Goal: Task Accomplishment & Management: Manage account settings

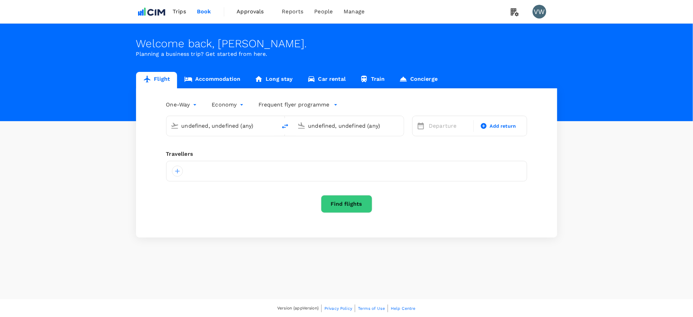
type input "London Heathrow (LHR)"
type input "[GEOGRAPHIC_DATA] (DUB)"
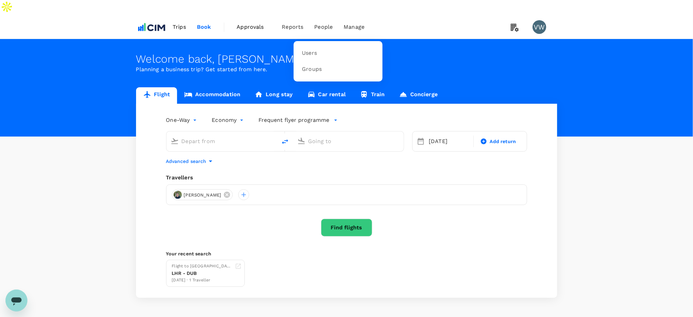
type input "London Heathrow (LHR)"
type input "[GEOGRAPHIC_DATA] (DUB)"
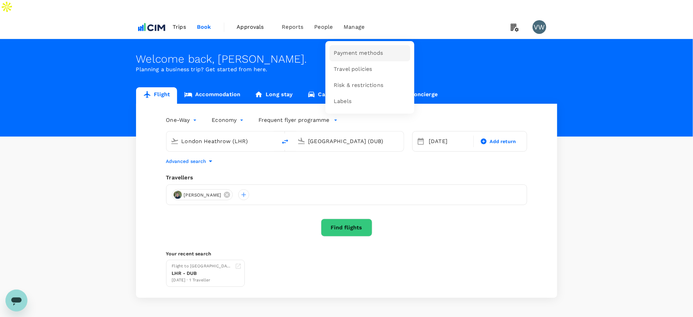
click at [352, 49] on span "Payment methods" at bounding box center [358, 53] width 49 height 8
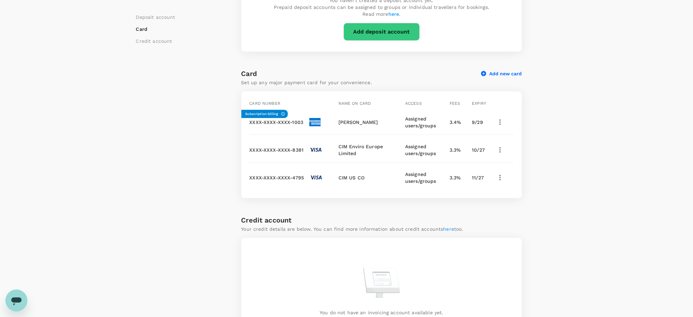
scroll to position [137, 0]
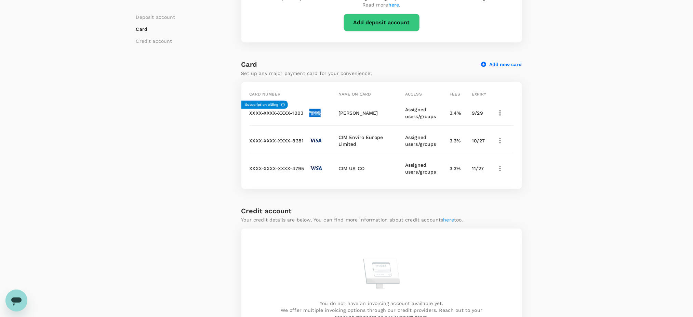
click at [501, 136] on icon "button" at bounding box center [500, 140] width 8 height 8
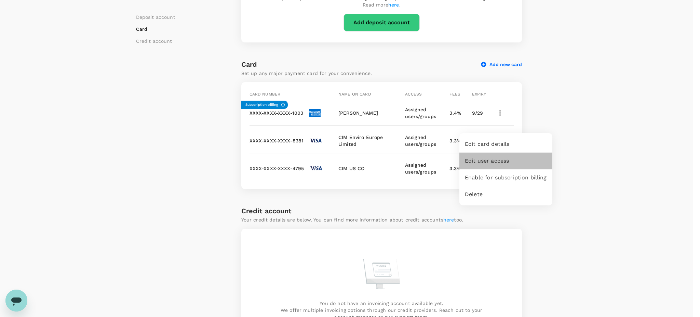
click at [486, 161] on span "Edit user access" at bounding box center [506, 161] width 82 height 8
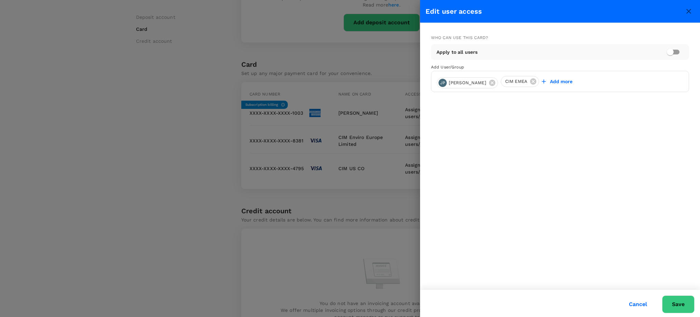
click at [688, 11] on icon "close" at bounding box center [689, 11] width 5 height 5
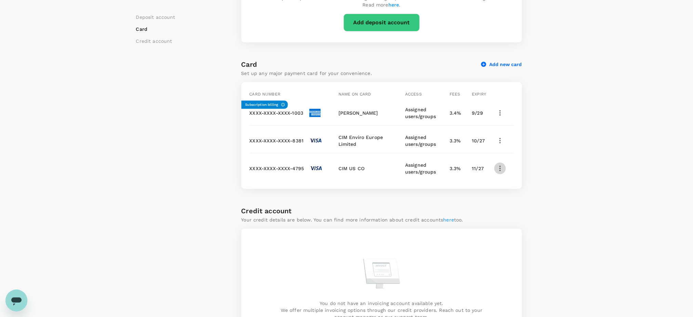
click at [499, 164] on icon "button" at bounding box center [500, 168] width 8 height 8
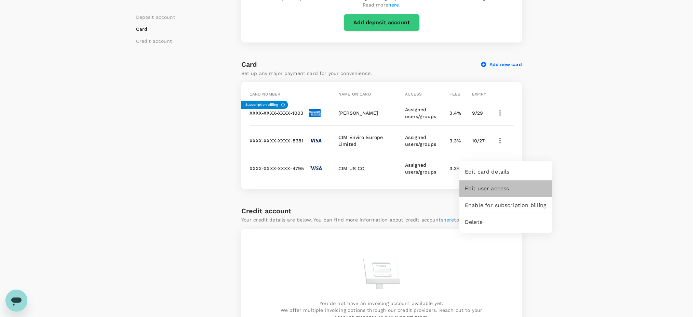
click at [499, 188] on span "Edit user access" at bounding box center [506, 188] width 82 height 8
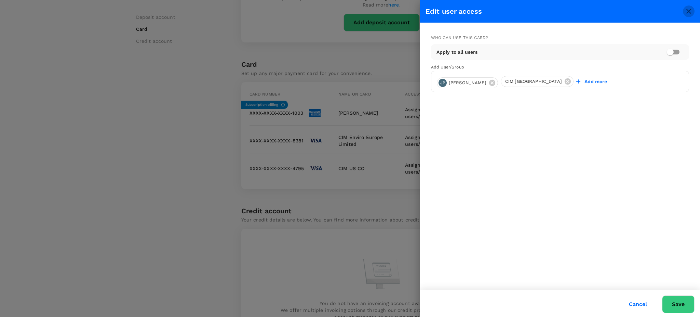
click at [690, 10] on icon "close" at bounding box center [689, 11] width 8 height 8
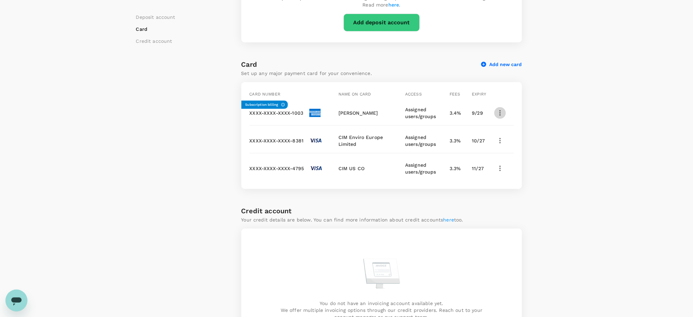
click at [501, 109] on icon "button" at bounding box center [500, 113] width 8 height 8
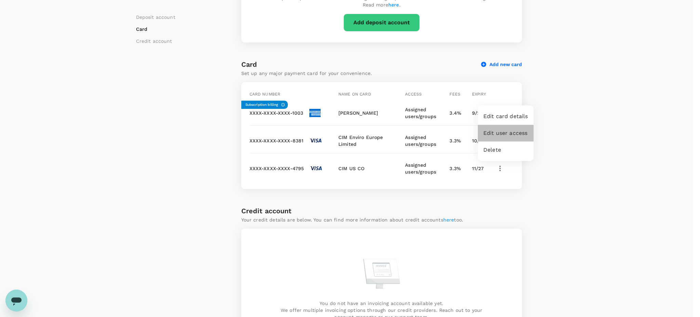
click at [504, 133] on span "Edit user access" at bounding box center [506, 133] width 45 height 8
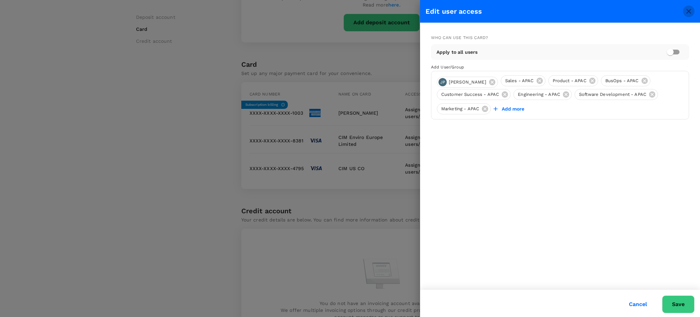
click at [688, 11] on icon "close" at bounding box center [689, 11] width 5 height 5
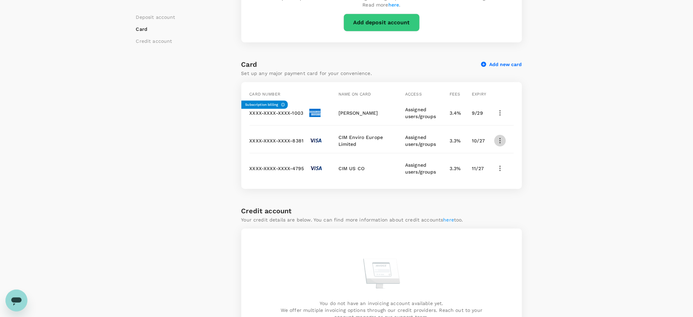
click at [500, 138] on icon "button" at bounding box center [500, 140] width 1 height 5
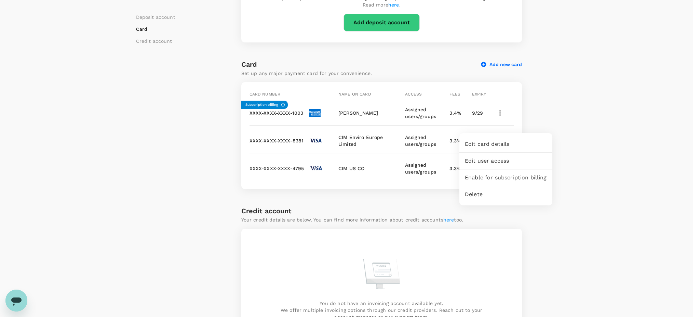
click at [598, 84] on div at bounding box center [350, 158] width 700 height 317
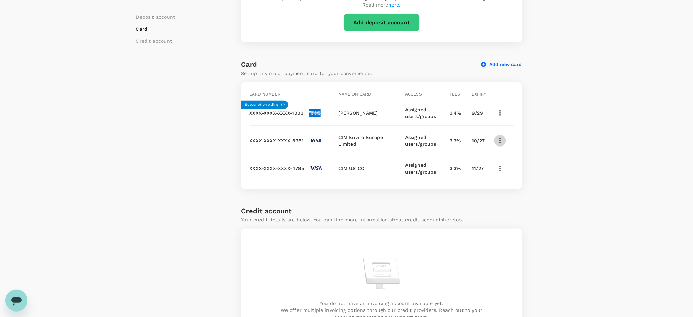
click at [502, 136] on icon "button" at bounding box center [500, 140] width 8 height 8
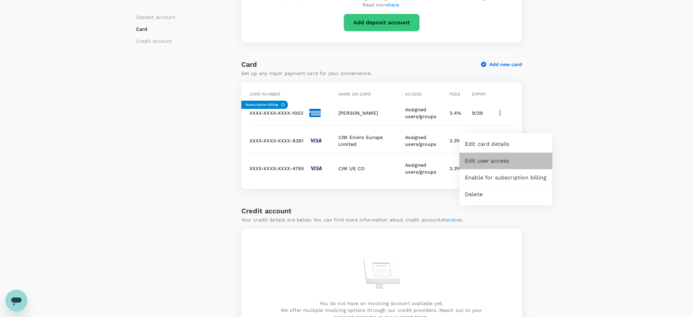
click at [505, 160] on span "Edit user access" at bounding box center [506, 161] width 82 height 8
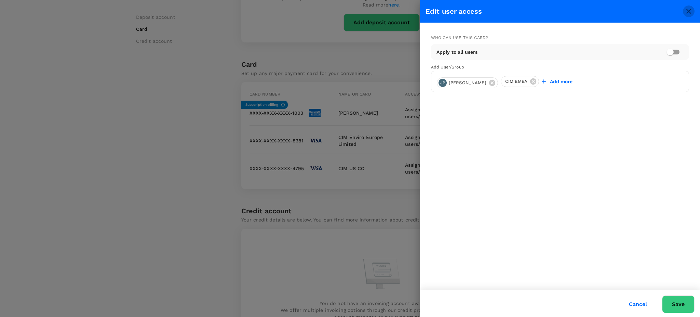
click at [686, 11] on icon "close" at bounding box center [689, 11] width 8 height 8
